Goal: Task Accomplishment & Management: Use online tool/utility

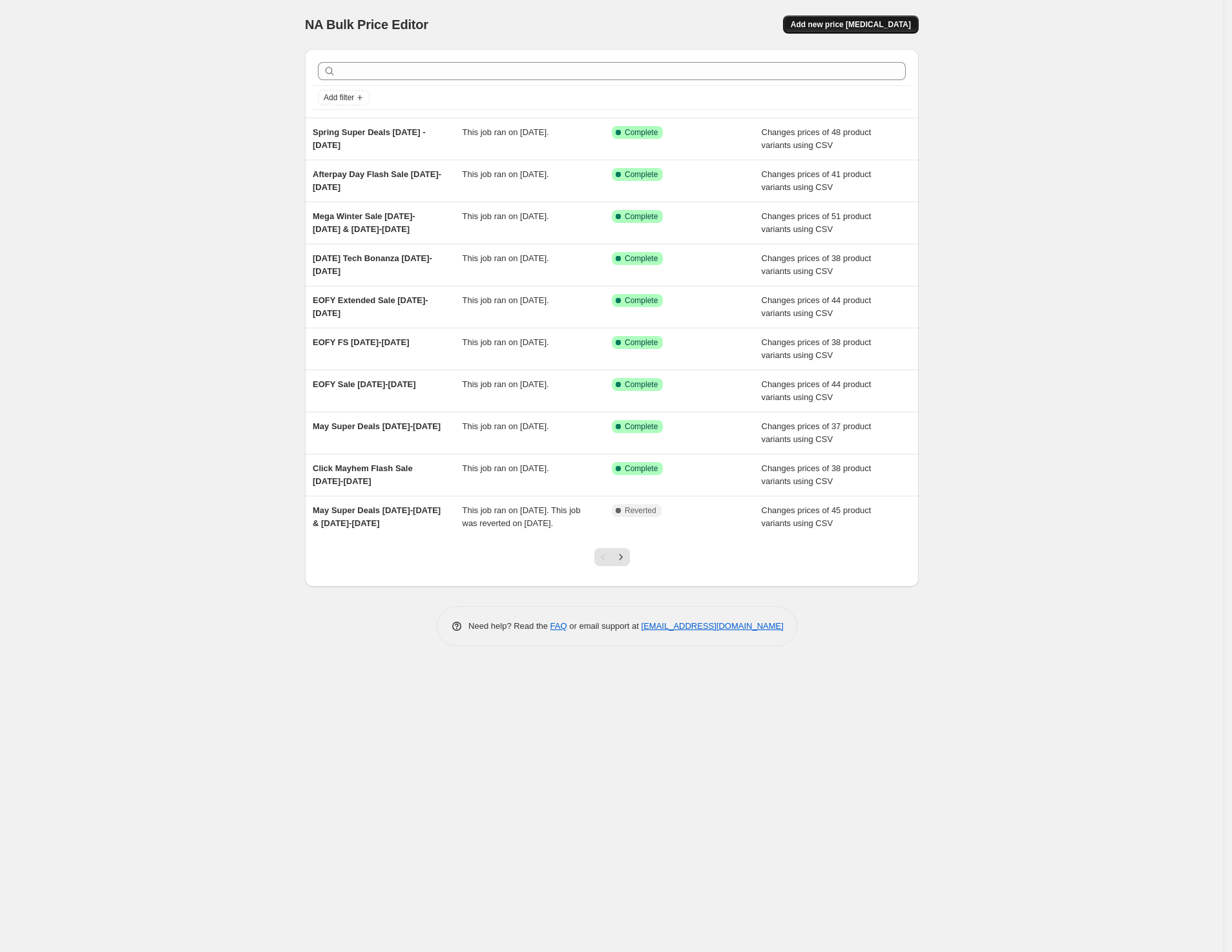
click at [894, 23] on span "Add new price [MEDICAL_DATA]" at bounding box center [850, 23] width 120 height 10
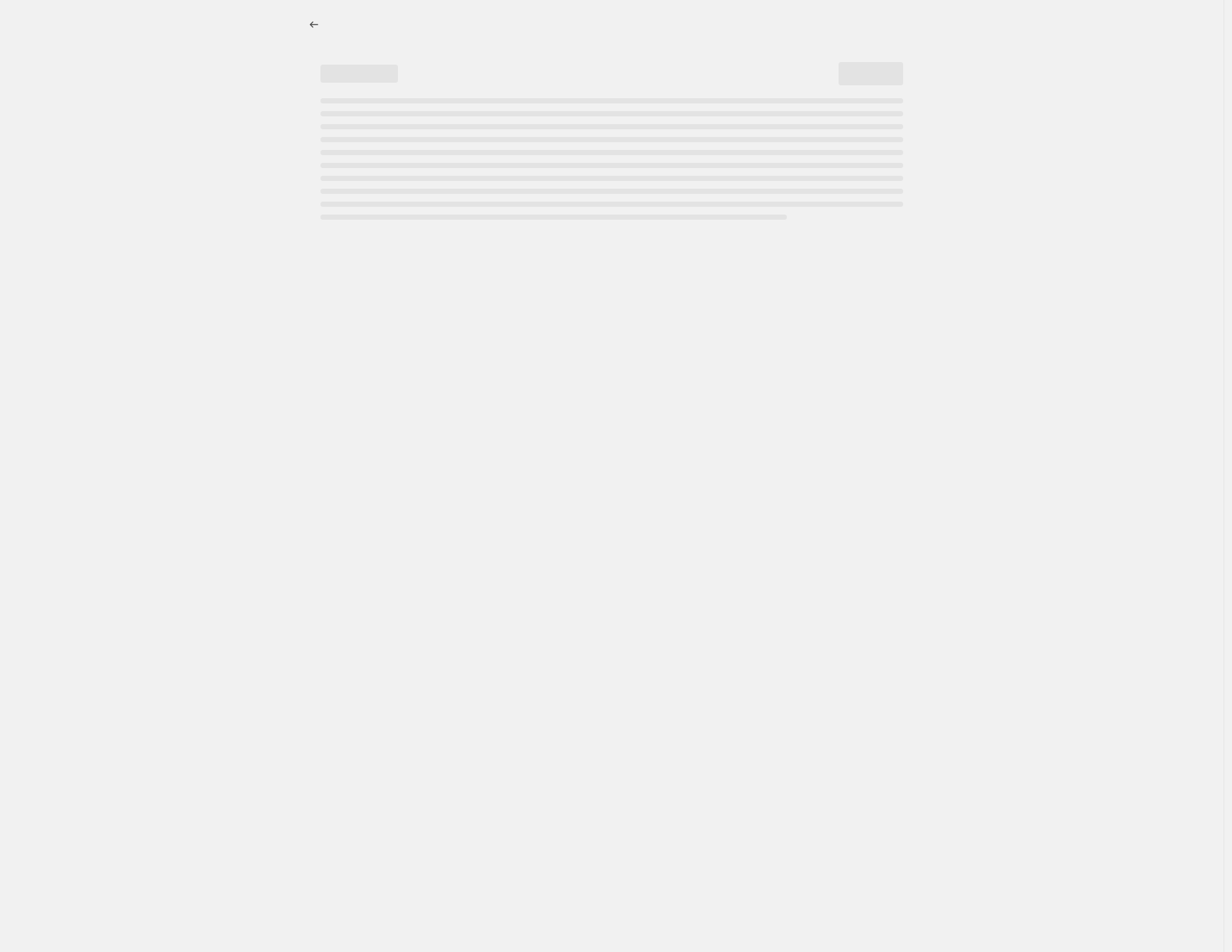
select select "percentage"
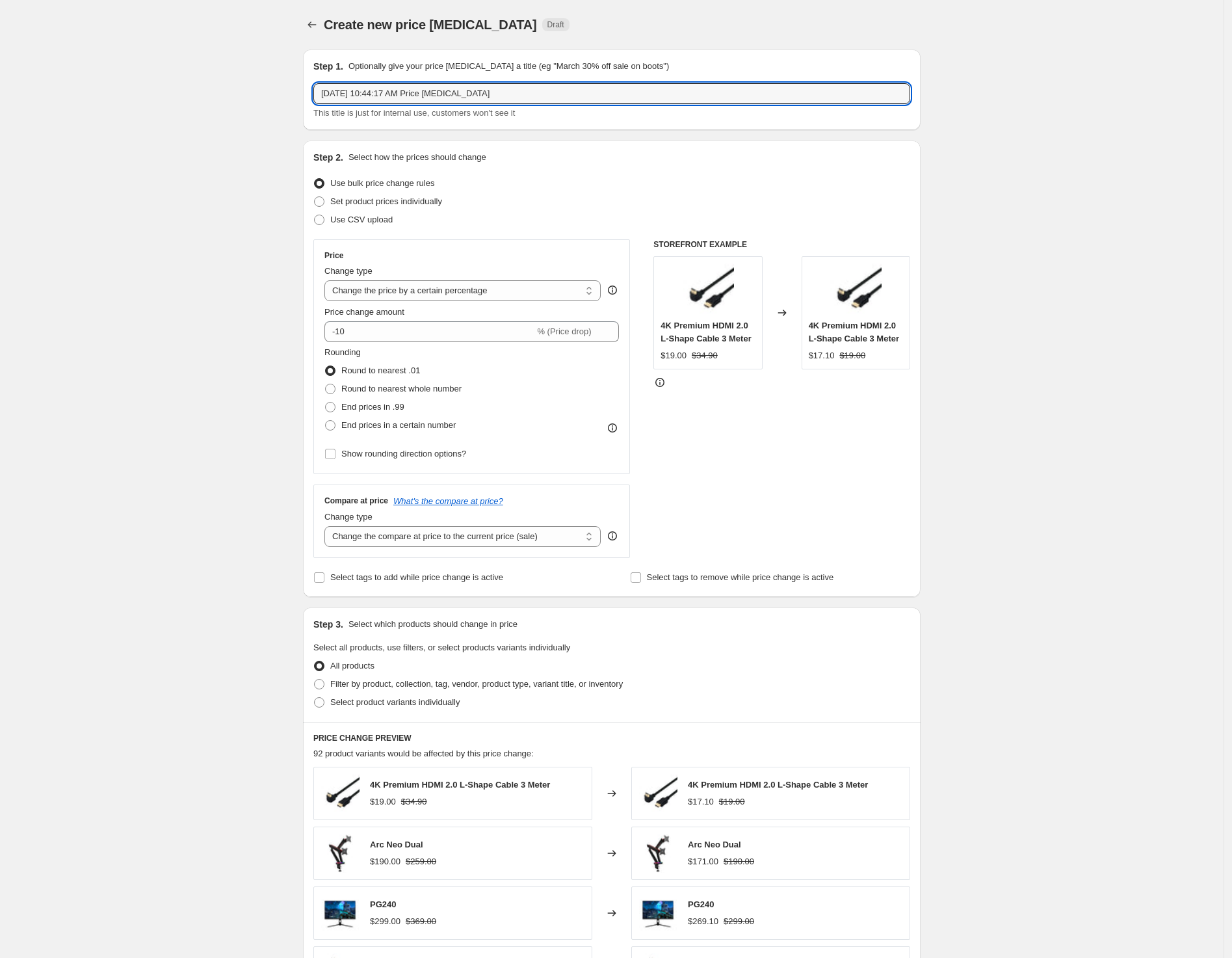
drag, startPoint x: 444, startPoint y: 95, endPoint x: 106, endPoint y: 86, distance: 338.1
click at [106, 86] on div "Create new price [MEDICAL_DATA]. This page is ready Create new price [MEDICAL_D…" at bounding box center [611, 649] width 1223 height 1299
click at [330, 26] on span "Create new price [MEDICAL_DATA]" at bounding box center [430, 25] width 213 height 15
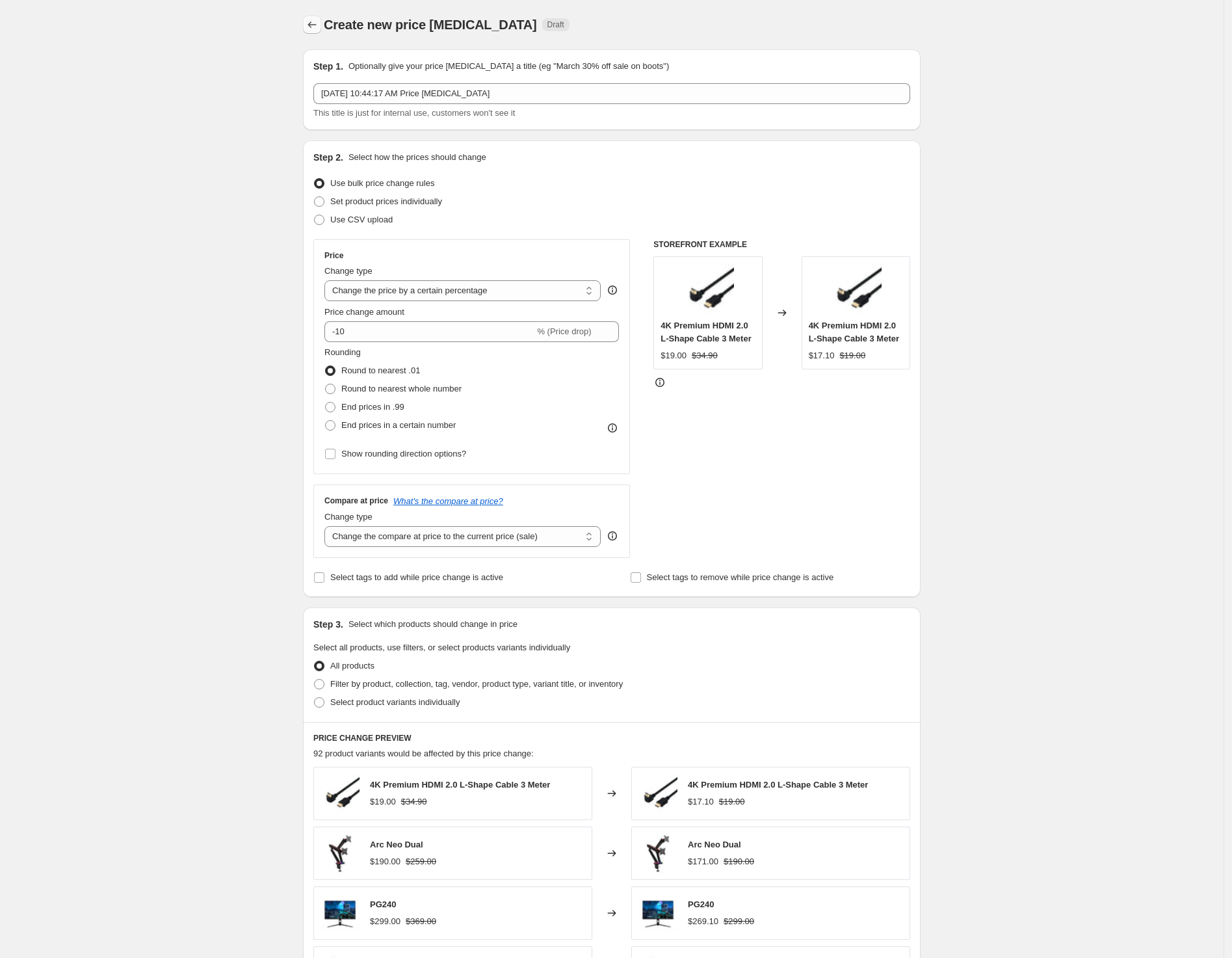
click at [319, 30] on icon "Price change jobs" at bounding box center [312, 25] width 13 height 13
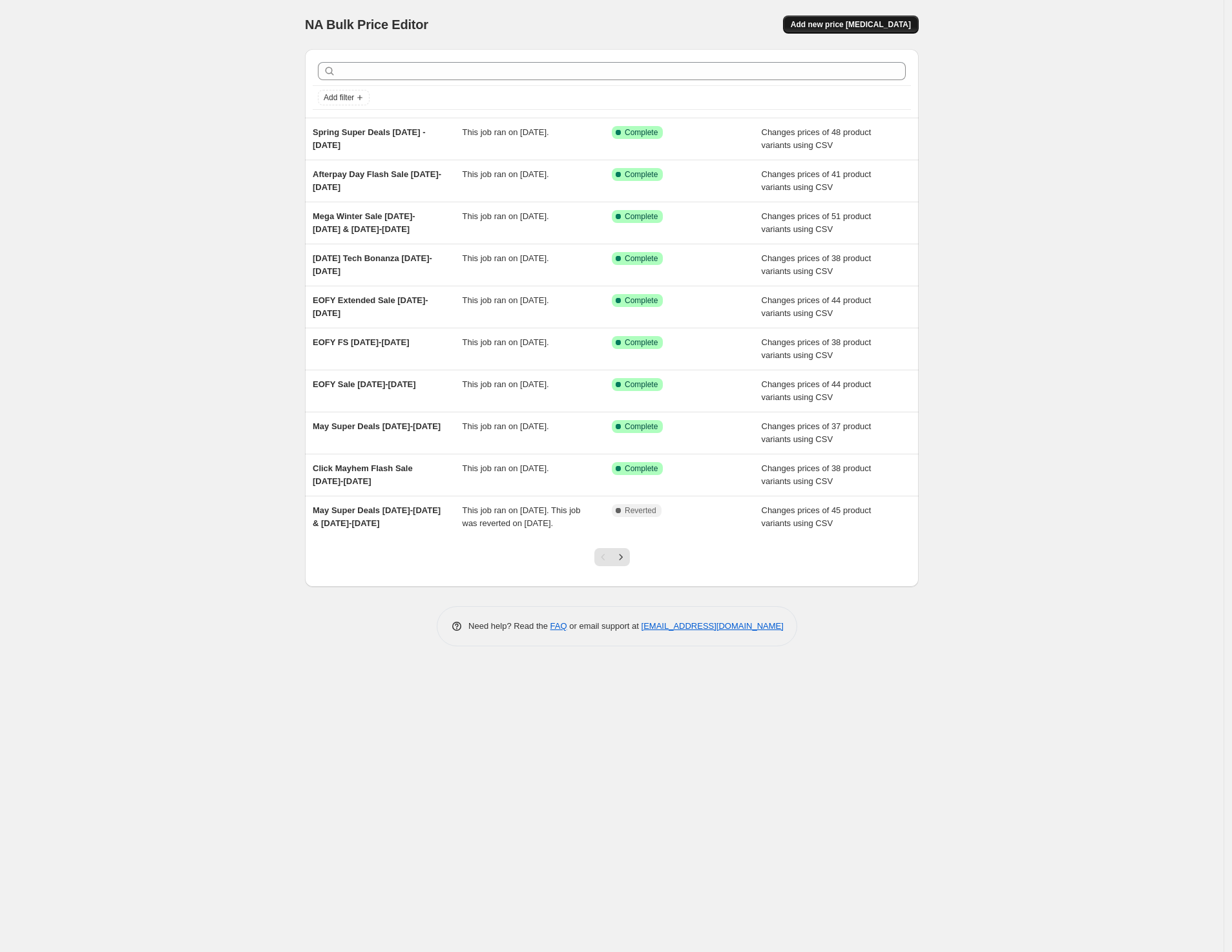
click at [918, 20] on button "Add new price [MEDICAL_DATA]" at bounding box center [851, 24] width 135 height 18
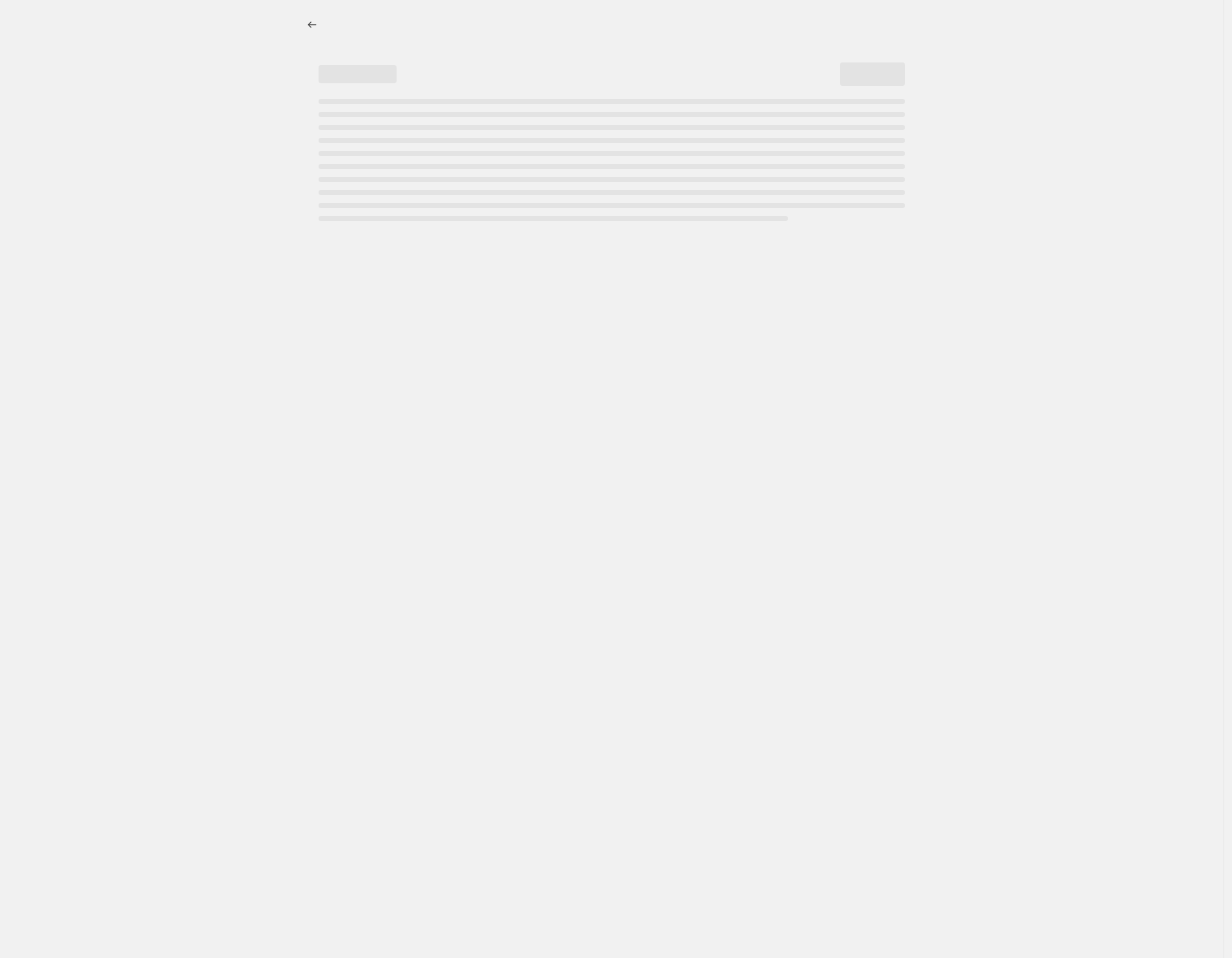
select select "percentage"
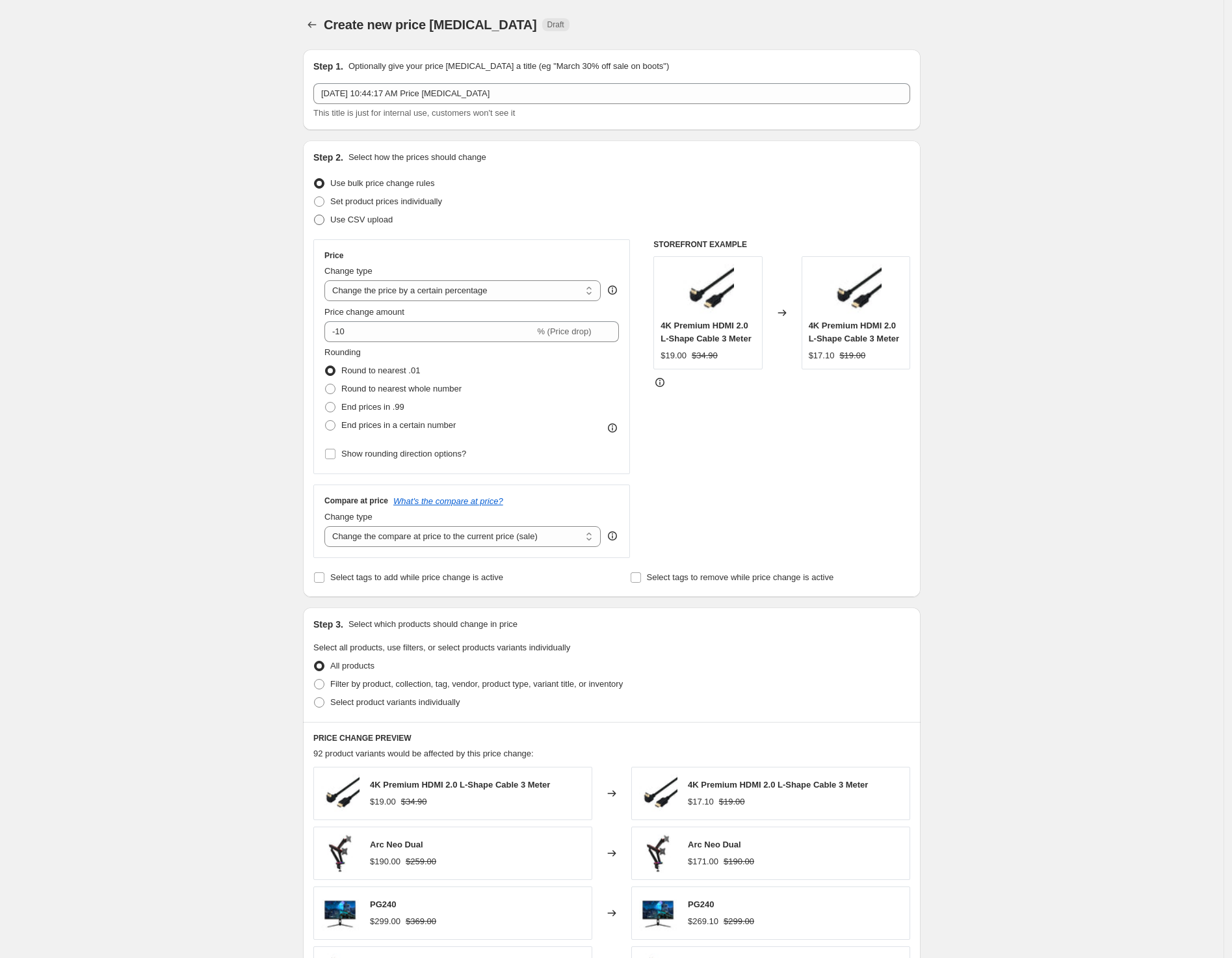
click at [380, 226] on label "Use CSV upload" at bounding box center [352, 220] width 79 height 18
click at [315, 215] on input "Use CSV upload" at bounding box center [314, 214] width 1 height 1
radio input "true"
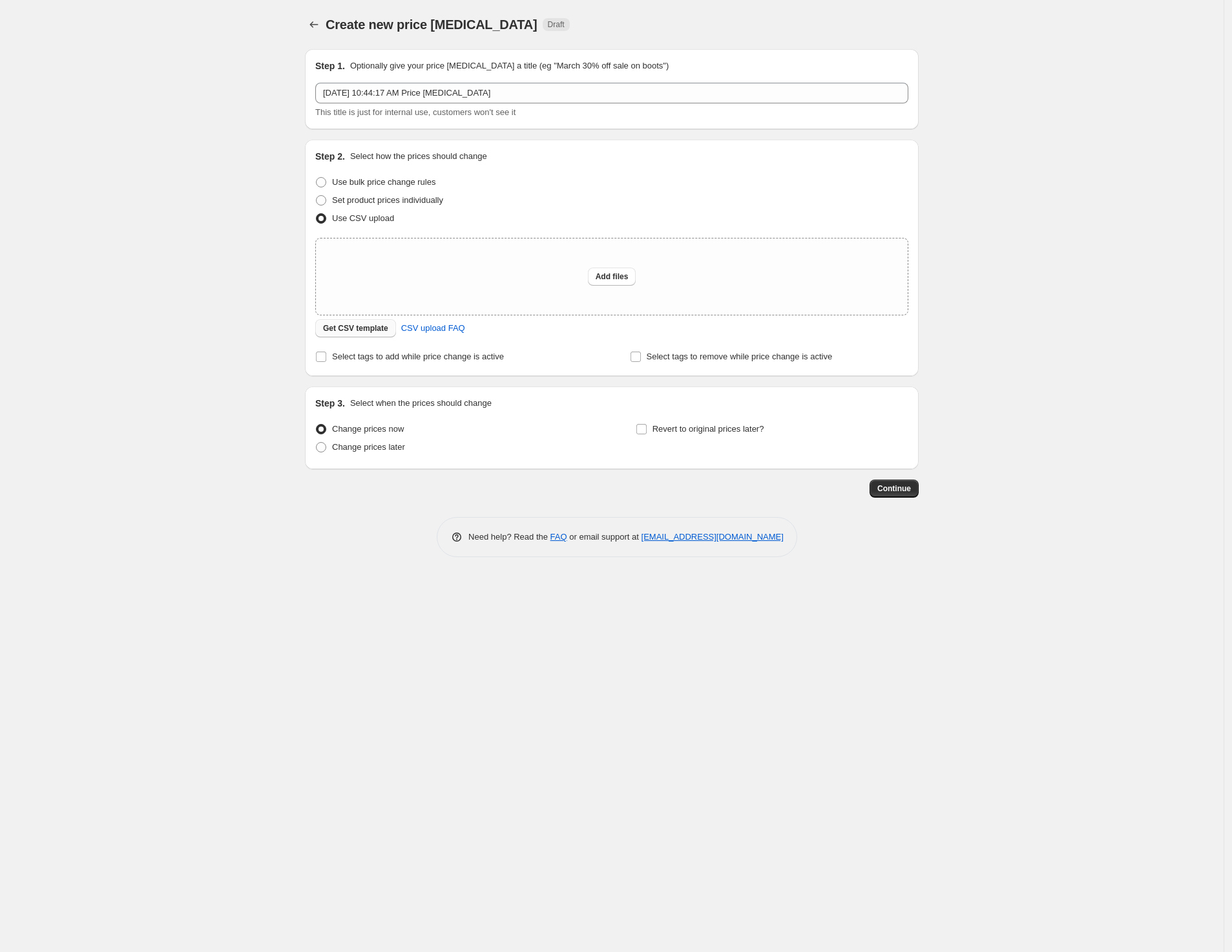
click at [363, 333] on button "Get CSV template" at bounding box center [355, 328] width 80 height 18
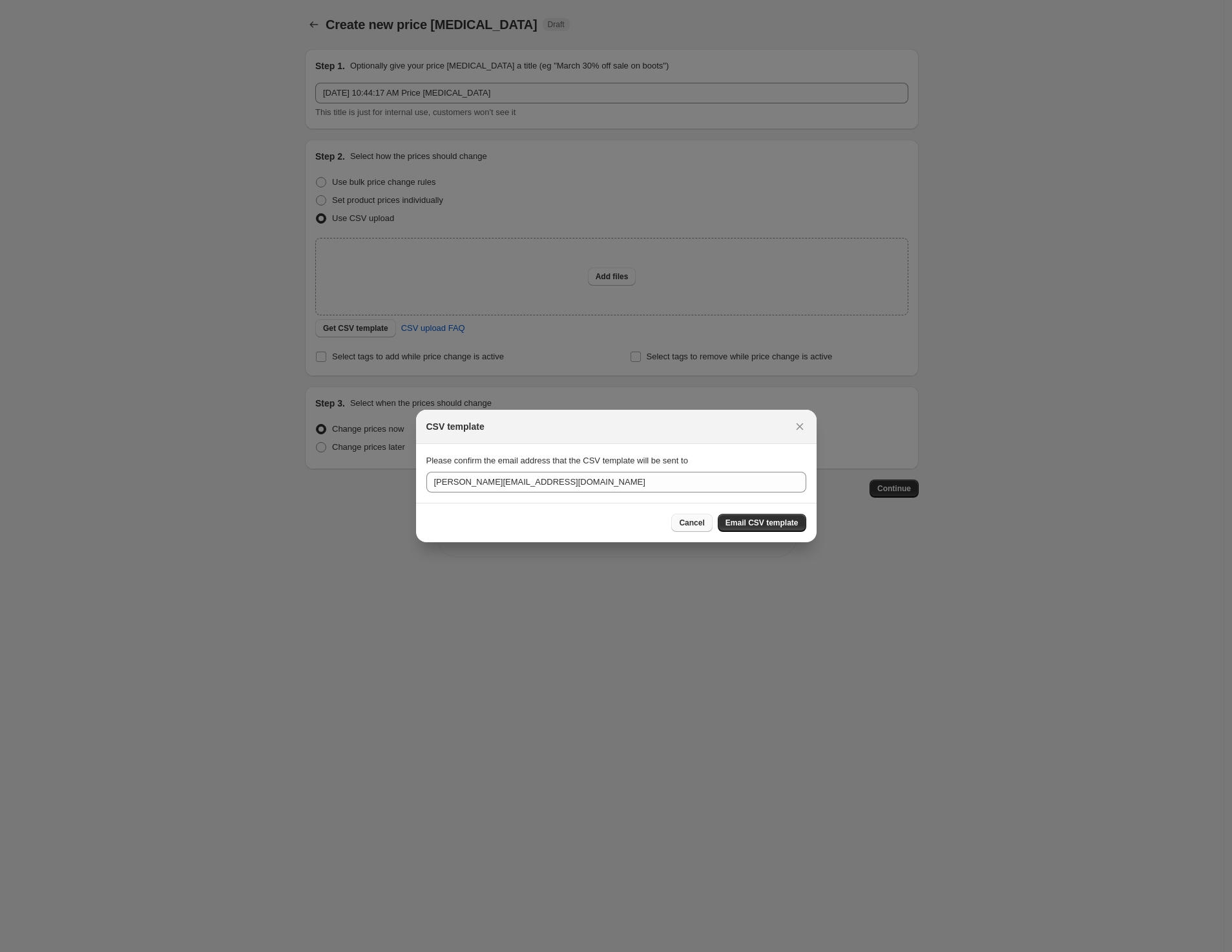
click at [702, 520] on span "Cancel" at bounding box center [691, 522] width 25 height 10
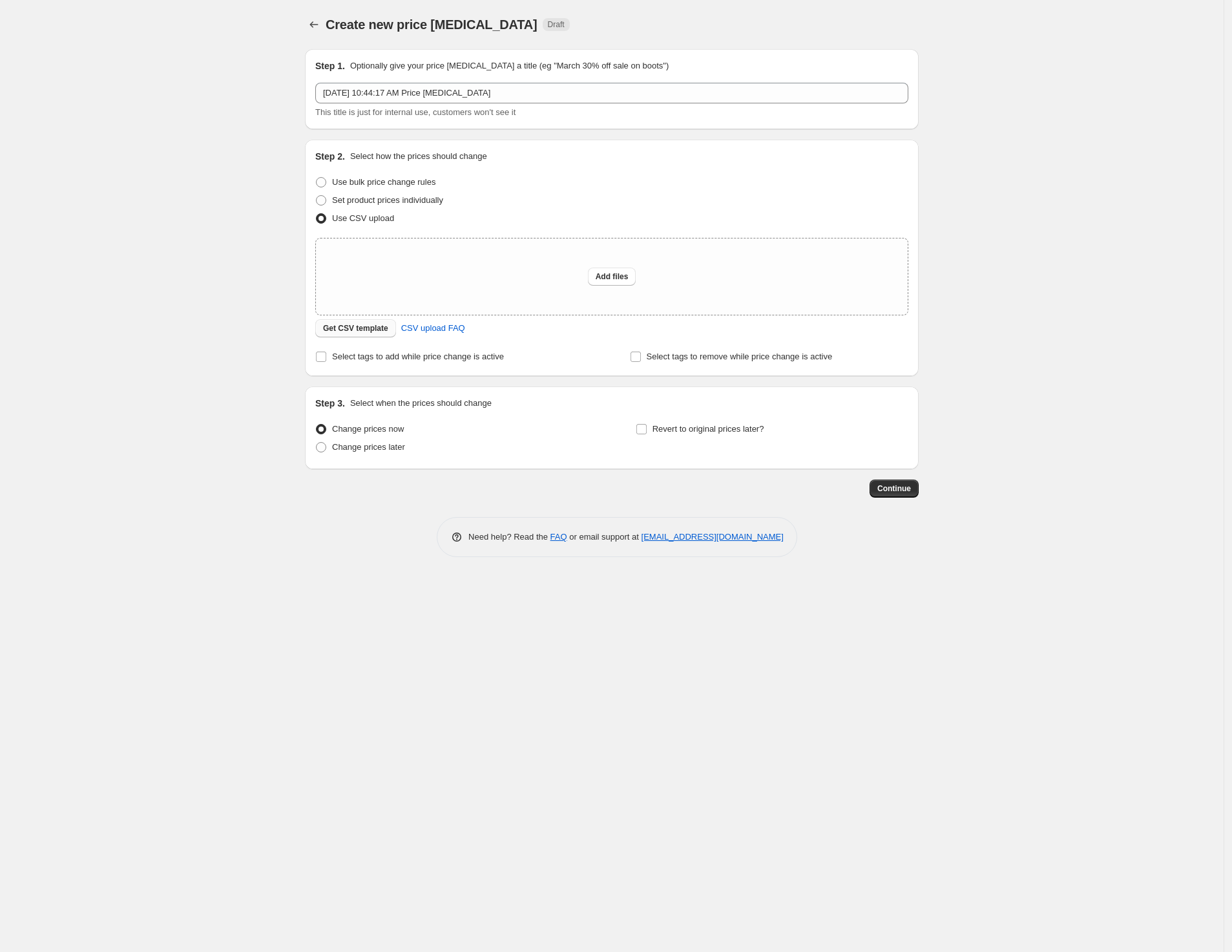
click at [370, 331] on span "Get CSV template" at bounding box center [356, 328] width 65 height 10
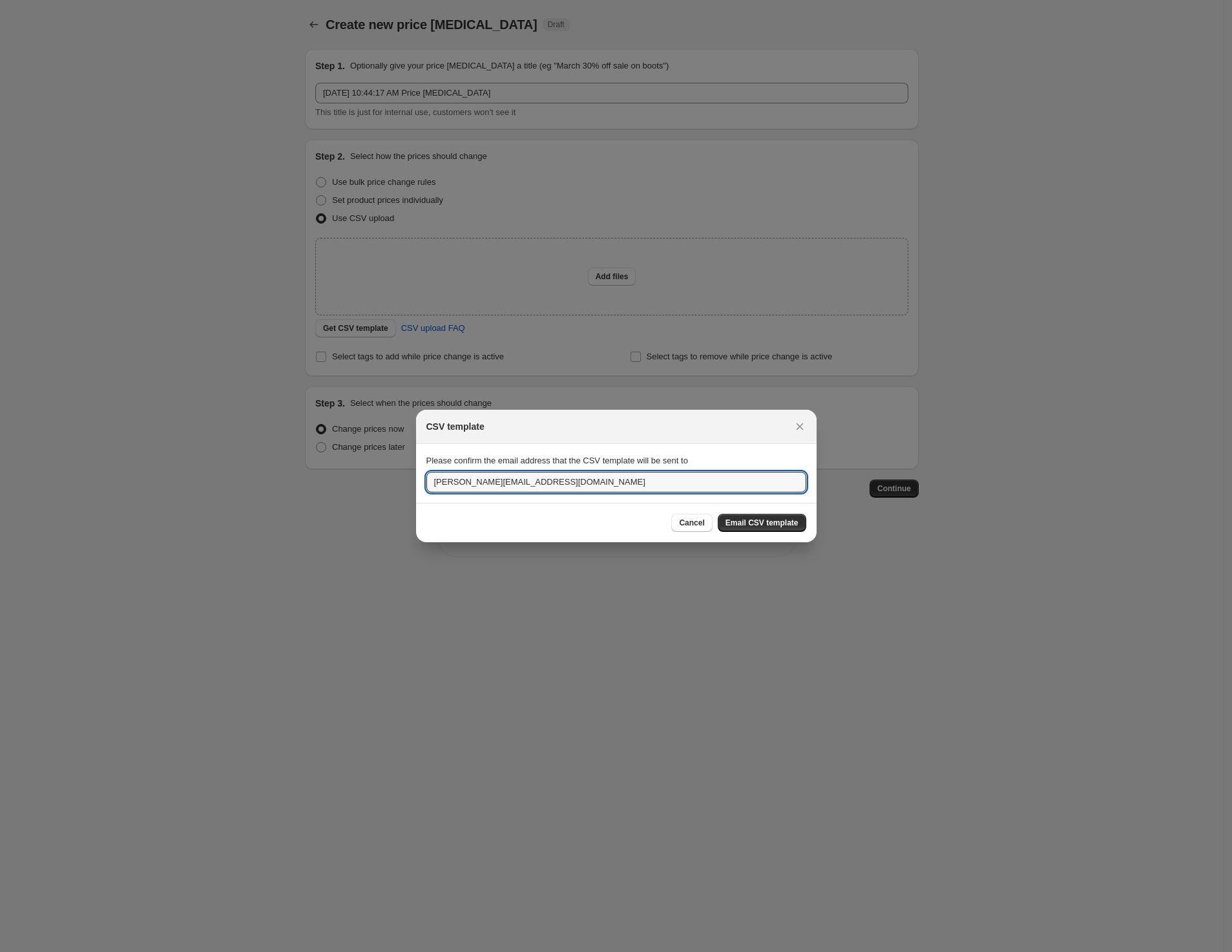
drag, startPoint x: 575, startPoint y: 485, endPoint x: 322, endPoint y: 459, distance: 254.3
click at [322, 951] on div "CSV template Please confirm the email address that the CSV template will be sen…" at bounding box center [616, 952] width 1232 height 0
click at [803, 423] on icon "Close" at bounding box center [800, 426] width 13 height 13
